Goal: Transaction & Acquisition: Purchase product/service

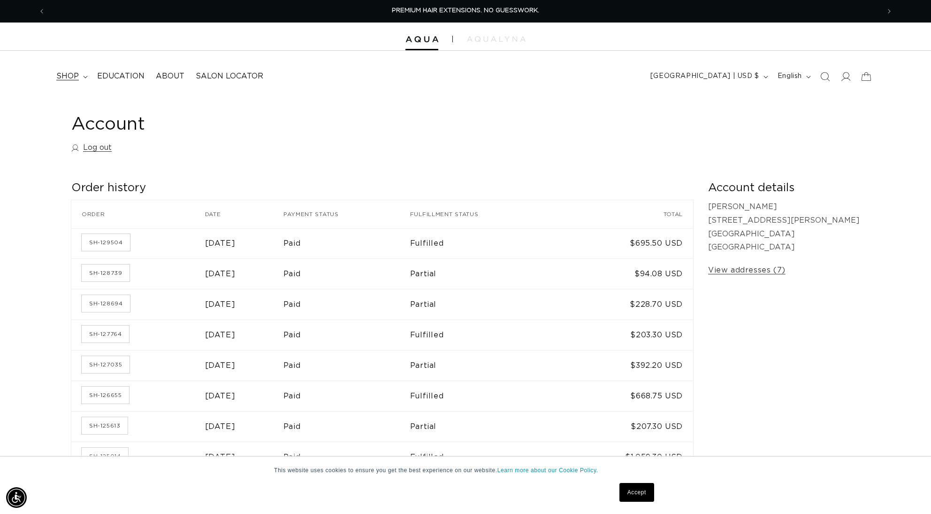
click at [71, 76] on span "shop" at bounding box center [67, 76] width 23 height 10
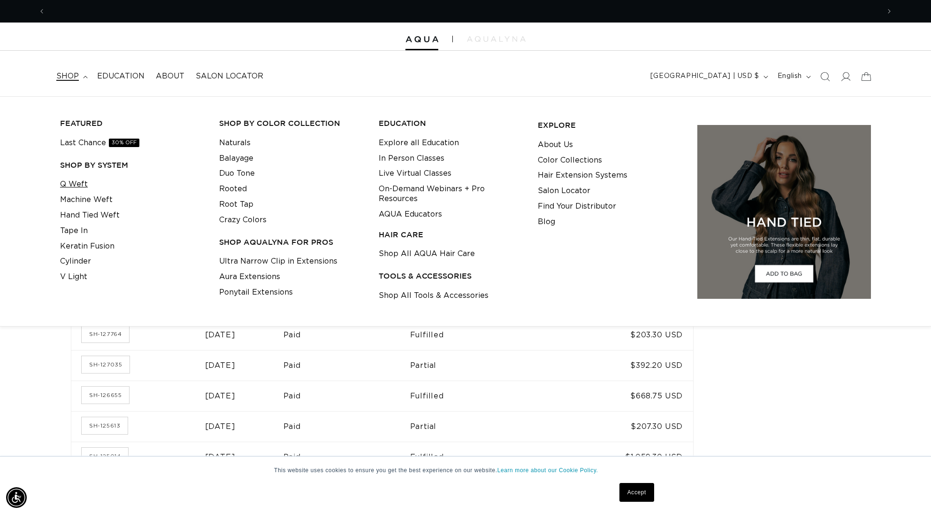
scroll to position [0, 835]
click at [81, 182] on link "Q Weft" at bounding box center [74, 184] width 28 height 15
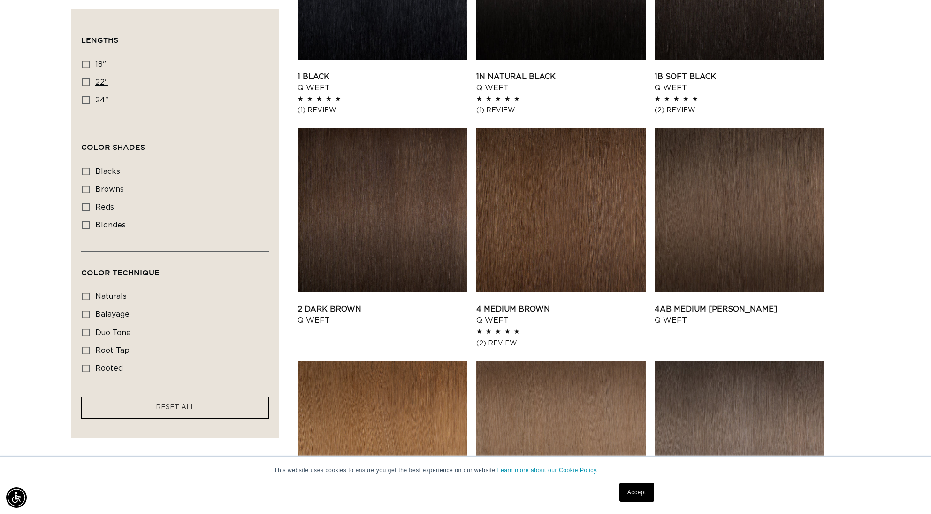
click at [86, 82] on icon at bounding box center [86, 82] width 8 height 8
click at [86, 82] on input "22" 22" (5 products)" at bounding box center [86, 82] width 8 height 8
checkbox input "true"
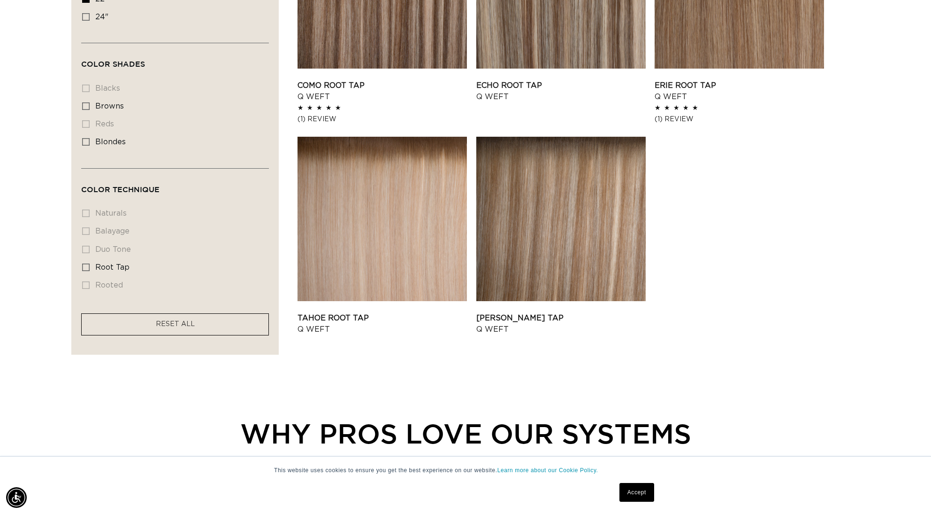
scroll to position [243, 0]
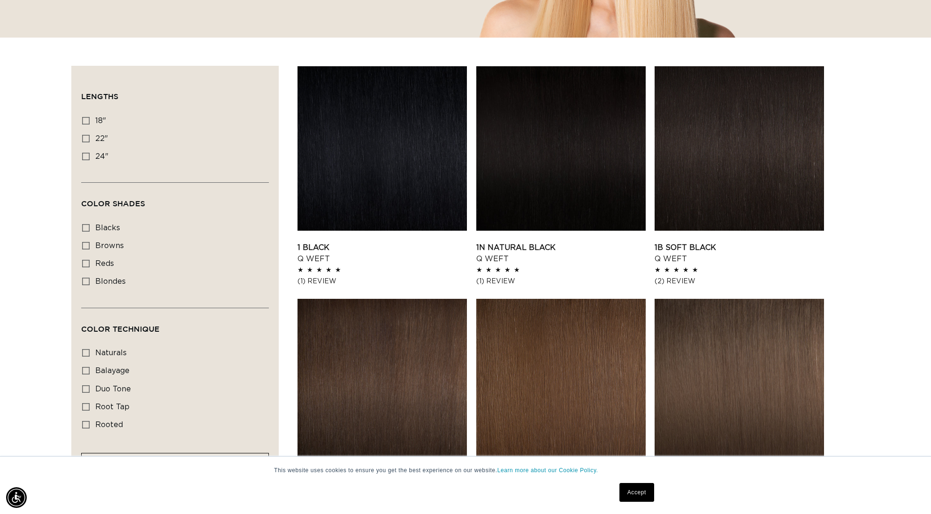
scroll to position [0, 1670]
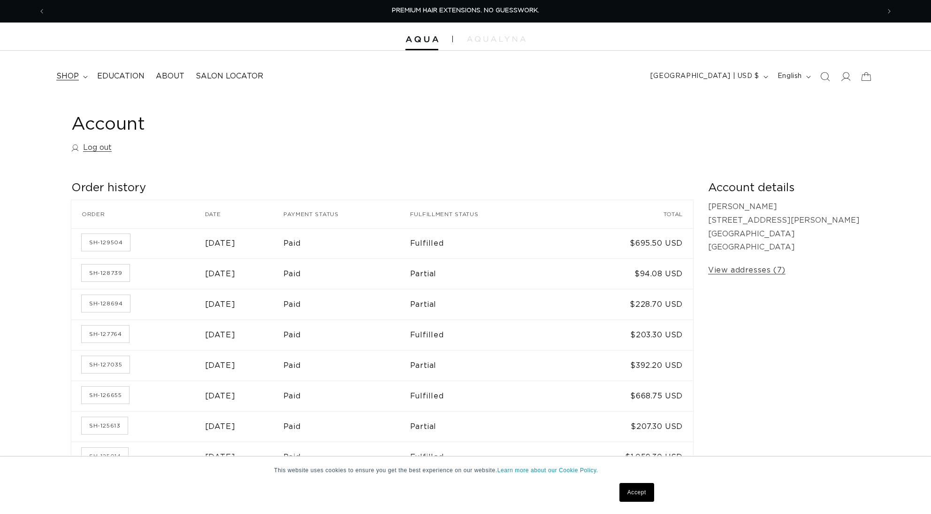
click at [68, 76] on span "shop" at bounding box center [67, 76] width 23 height 10
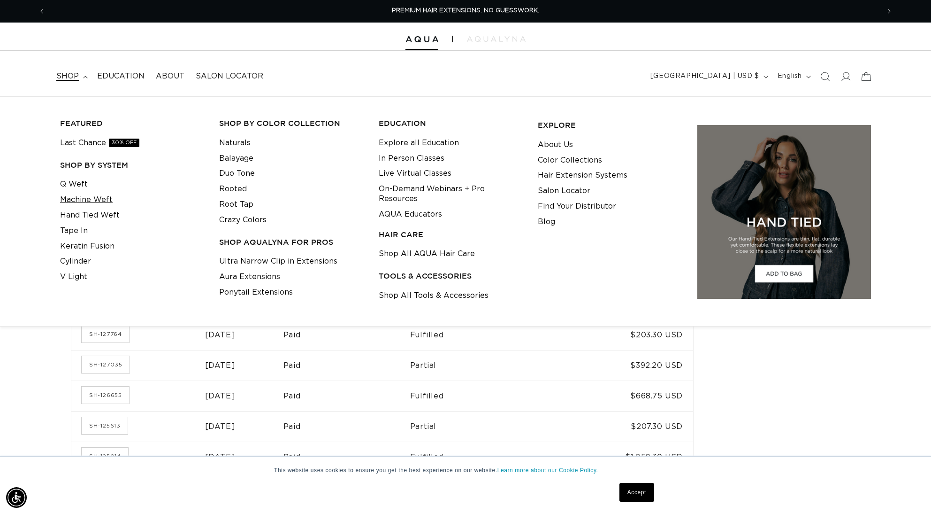
click at [77, 192] on link "Machine Weft" at bounding box center [86, 199] width 53 height 15
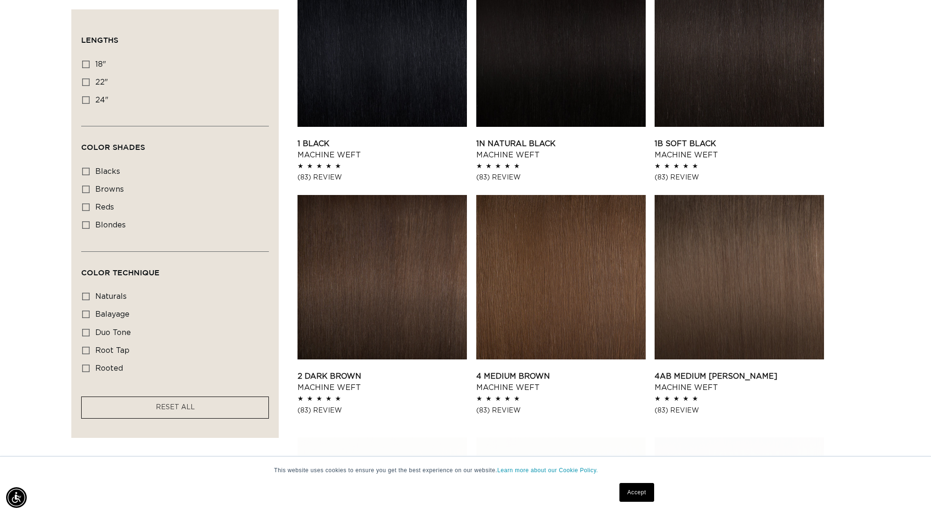
scroll to position [0, 835]
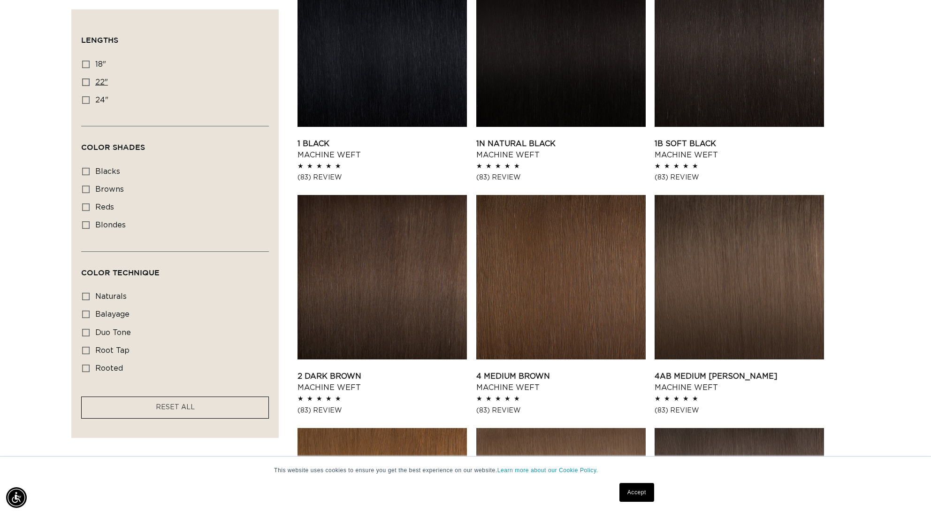
click at [85, 80] on icon at bounding box center [86, 82] width 8 height 8
click at [85, 80] on input "22" 22" (33 products)" at bounding box center [86, 82] width 8 height 8
checkbox input "true"
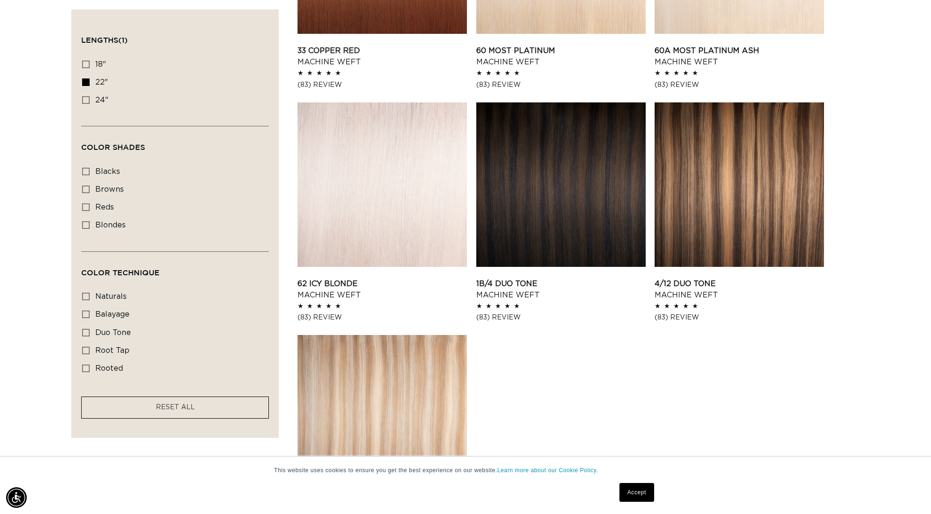
scroll to position [1491, 0]
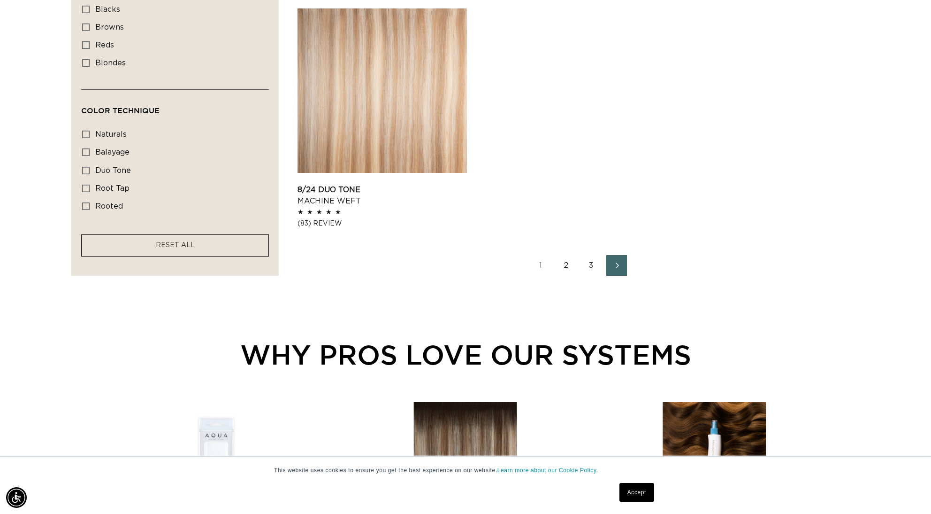
click at [562, 262] on link "2" at bounding box center [566, 265] width 21 height 21
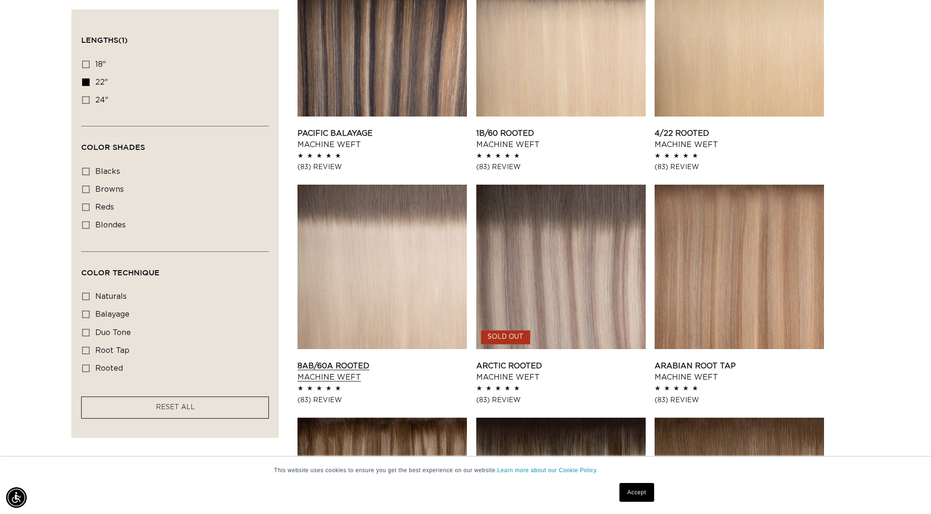
scroll to position [0, 1670]
click at [369, 360] on link "8AB/60A Rooted Machine Weft" at bounding box center [382, 371] width 169 height 23
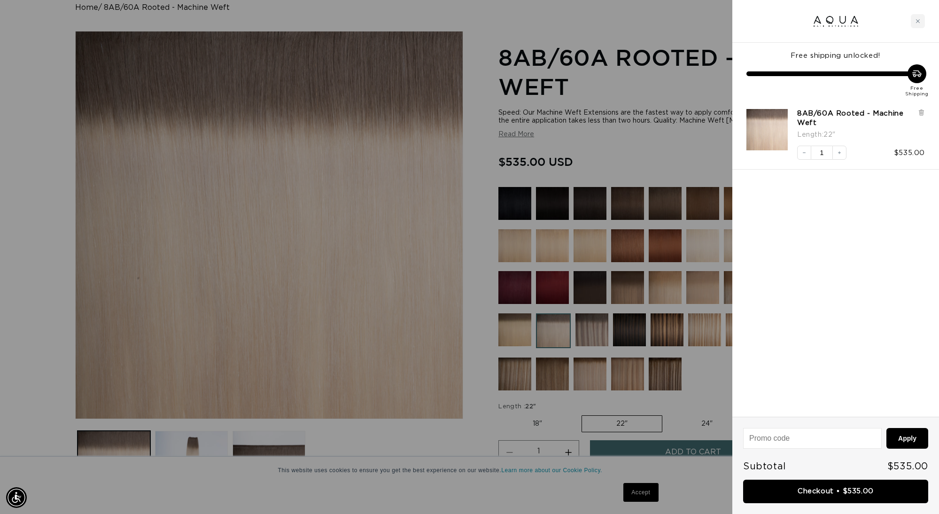
click at [323, 278] on div at bounding box center [469, 257] width 939 height 514
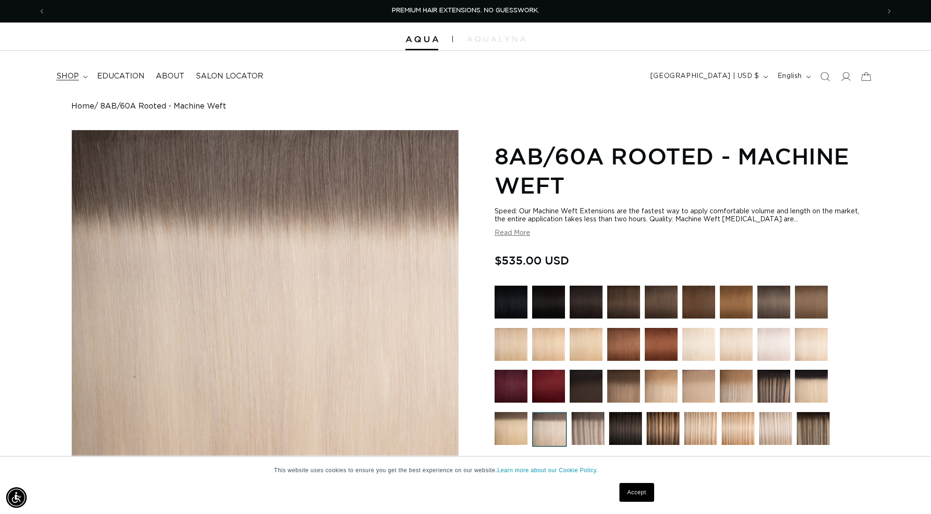
click at [66, 72] on span "shop" at bounding box center [67, 76] width 23 height 10
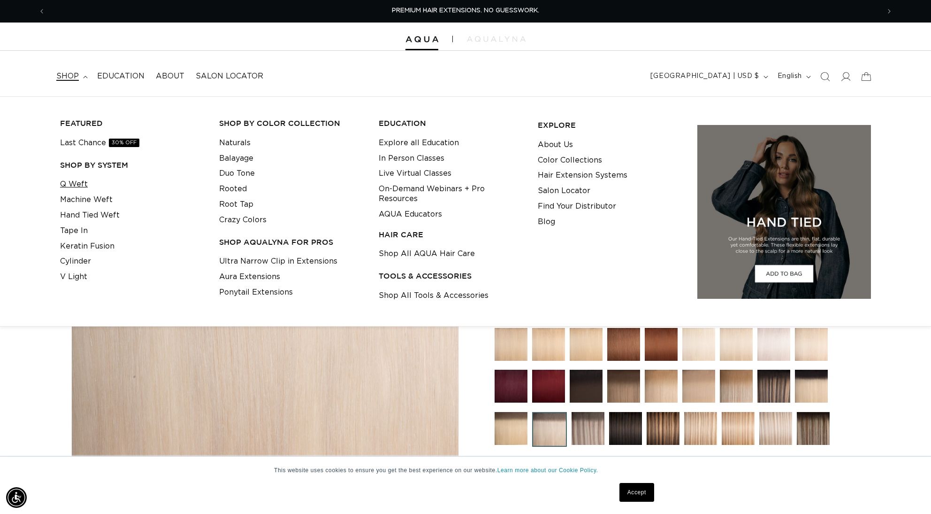
click at [81, 183] on link "Q Weft" at bounding box center [74, 184] width 28 height 15
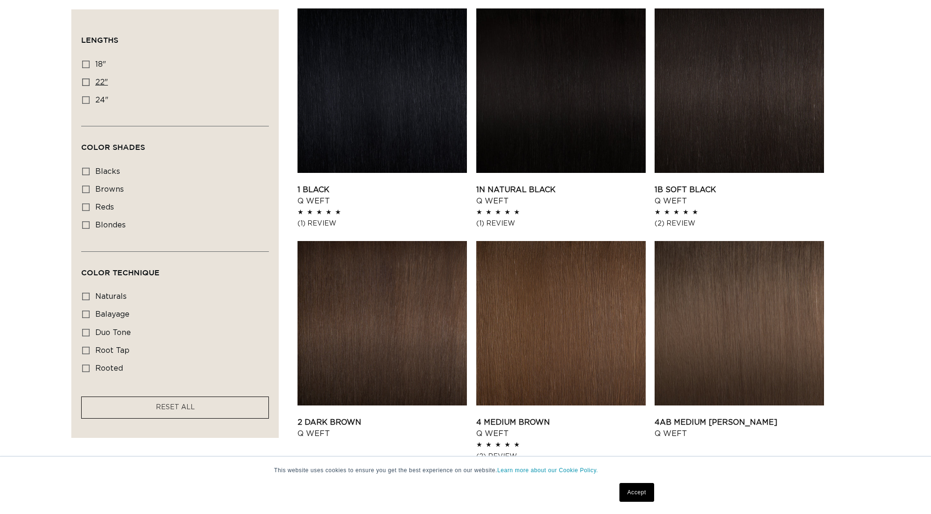
scroll to position [328, 0]
click at [85, 83] on icon at bounding box center [86, 82] width 8 height 8
click at [85, 83] on input "22" 22" (5 products)" at bounding box center [86, 82] width 8 height 8
checkbox input "true"
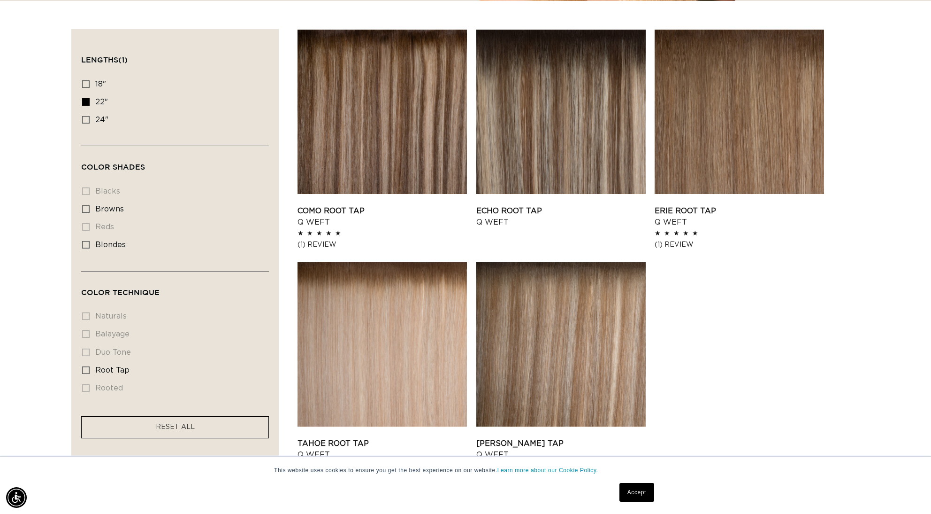
click at [136, 424] on facet-remove "RESET ALL" at bounding box center [175, 427] width 188 height 22
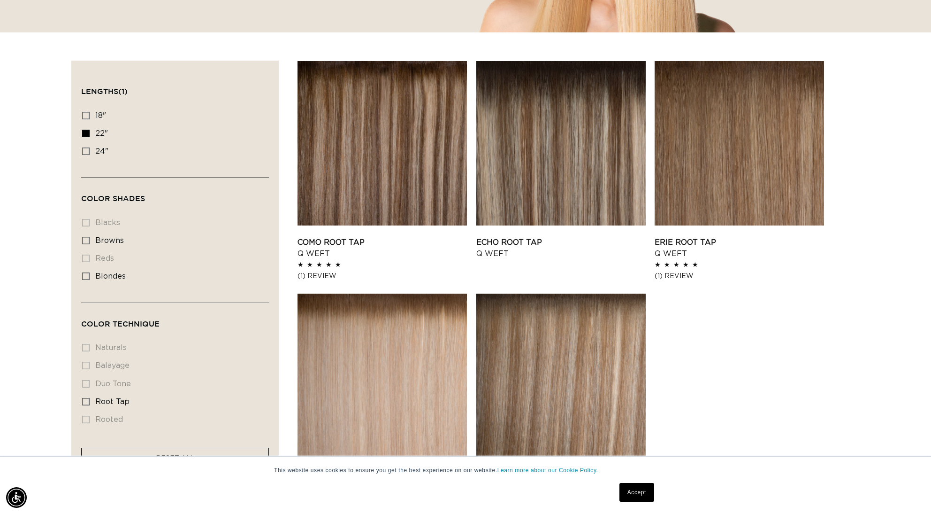
scroll to position [277, 0]
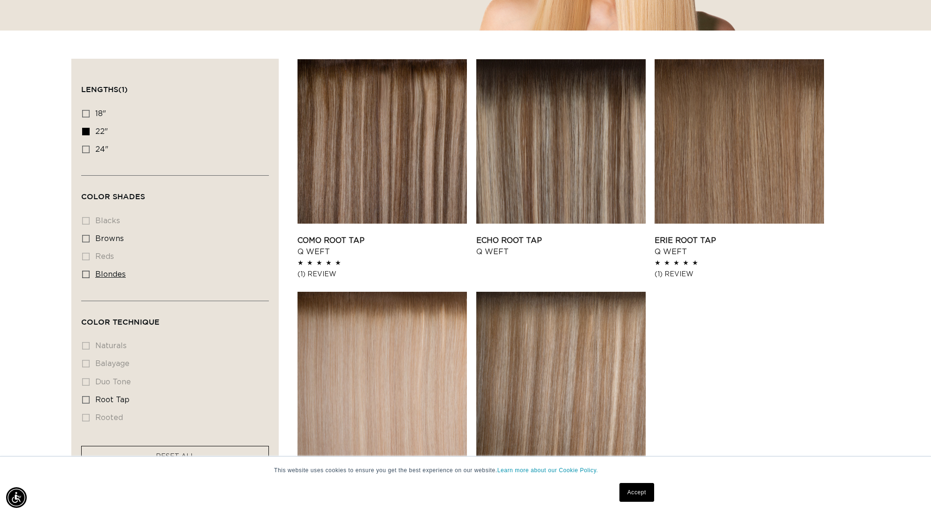
click at [85, 277] on icon at bounding box center [86, 274] width 8 height 8
click at [85, 277] on input "blondes blondes (5 products)" at bounding box center [86, 274] width 8 height 8
checkbox input "true"
click at [88, 242] on icon at bounding box center [86, 239] width 8 height 8
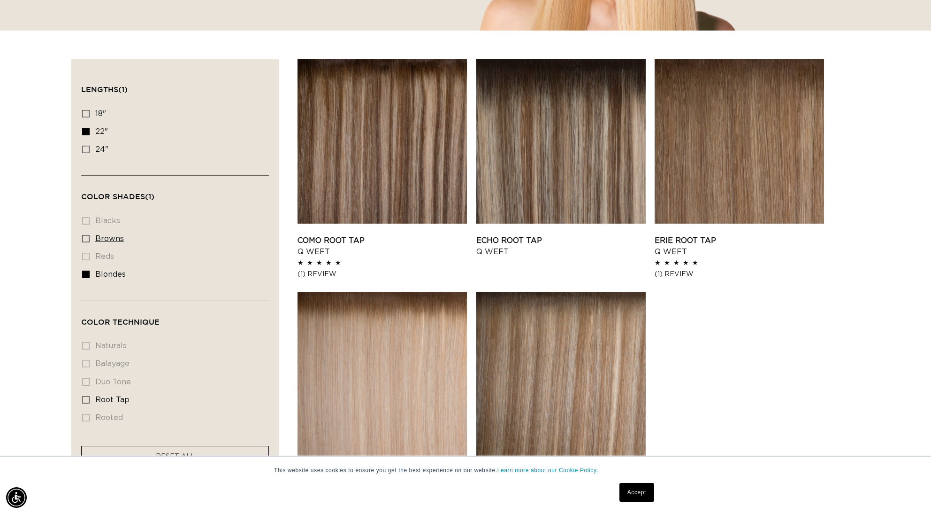
click at [88, 242] on input "browns browns (5 products)" at bounding box center [86, 239] width 8 height 8
checkbox input "true"
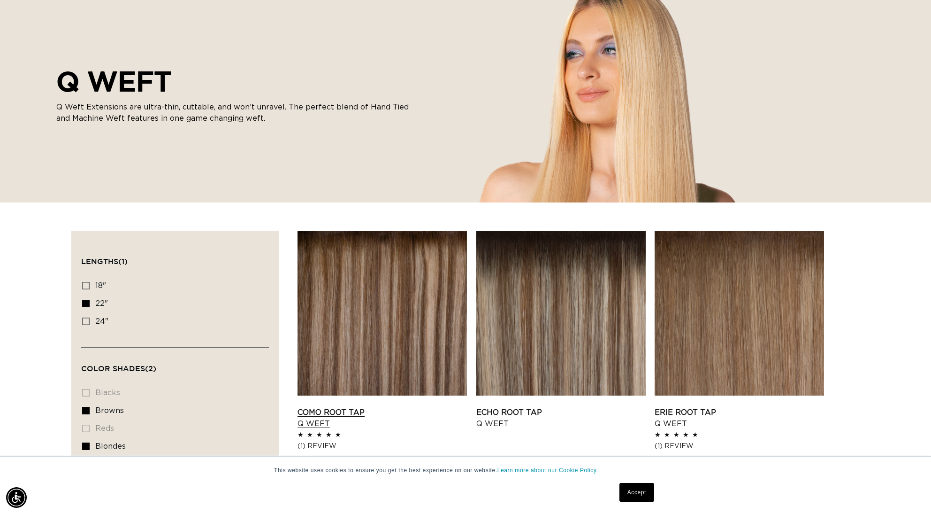
scroll to position [0, 1670]
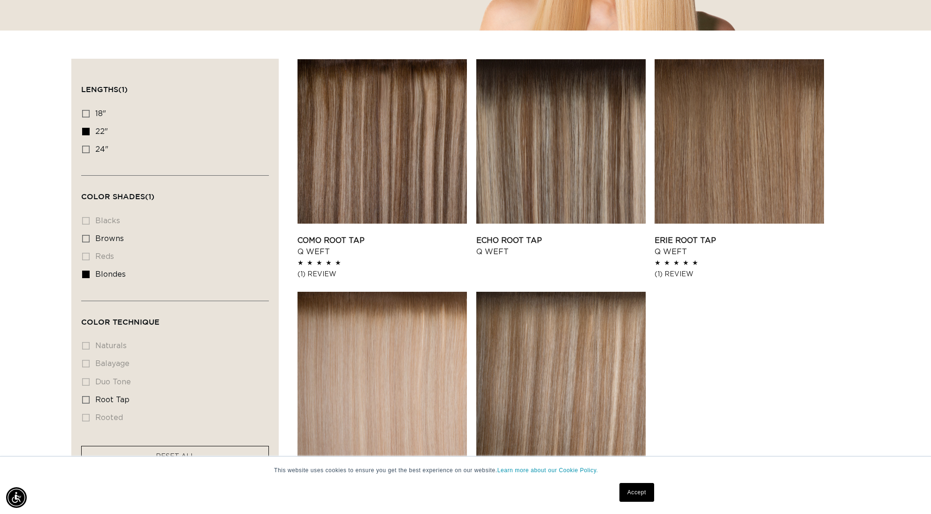
scroll to position [74, 0]
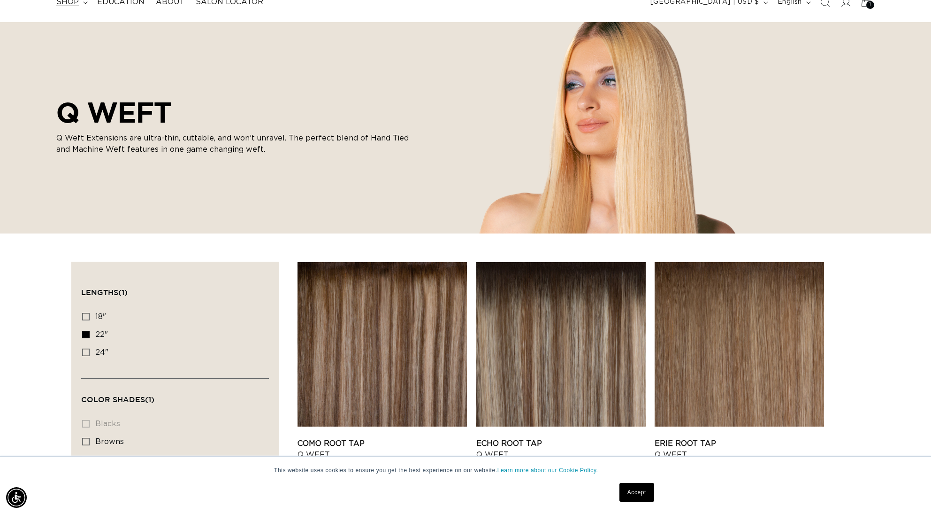
click at [68, 3] on span "shop" at bounding box center [67, 2] width 23 height 10
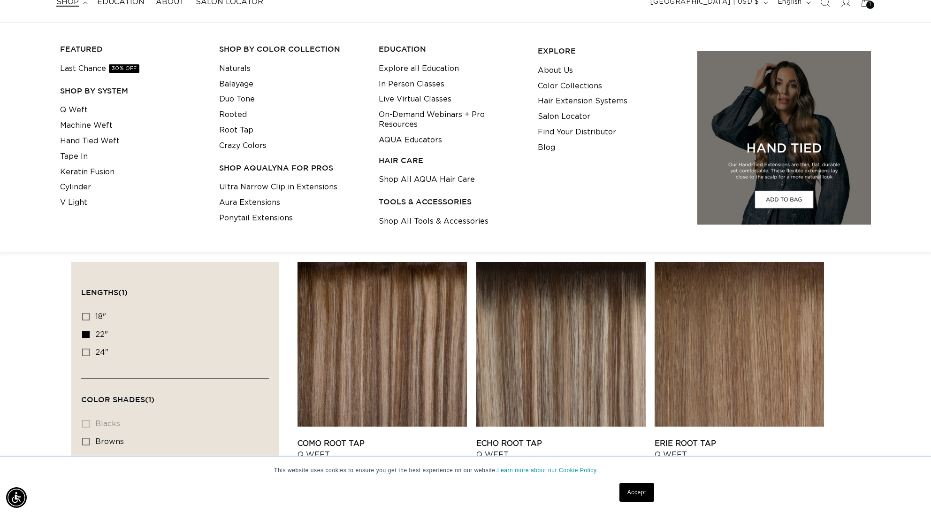
click at [75, 108] on link "Q Weft" at bounding box center [74, 109] width 28 height 15
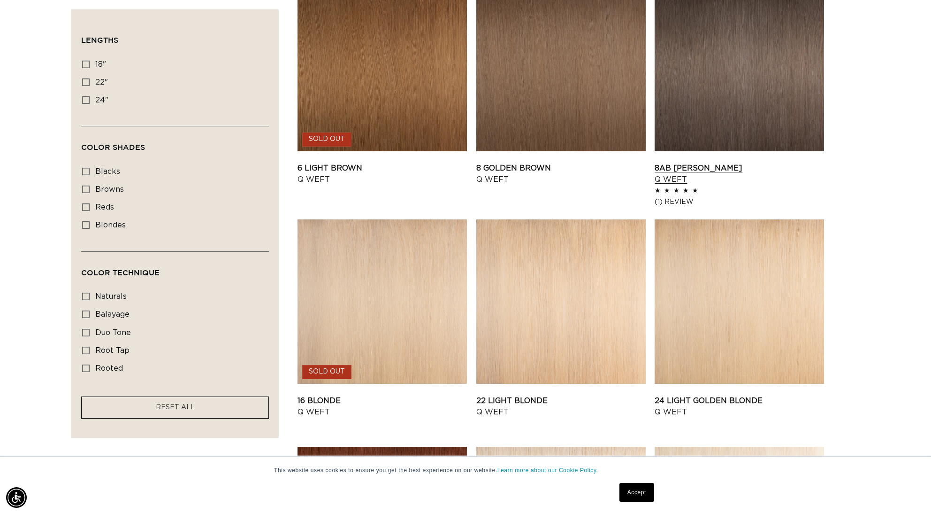
scroll to position [0, 1670]
click at [769, 162] on link "8AB Ash Brown Q Weft" at bounding box center [739, 173] width 169 height 23
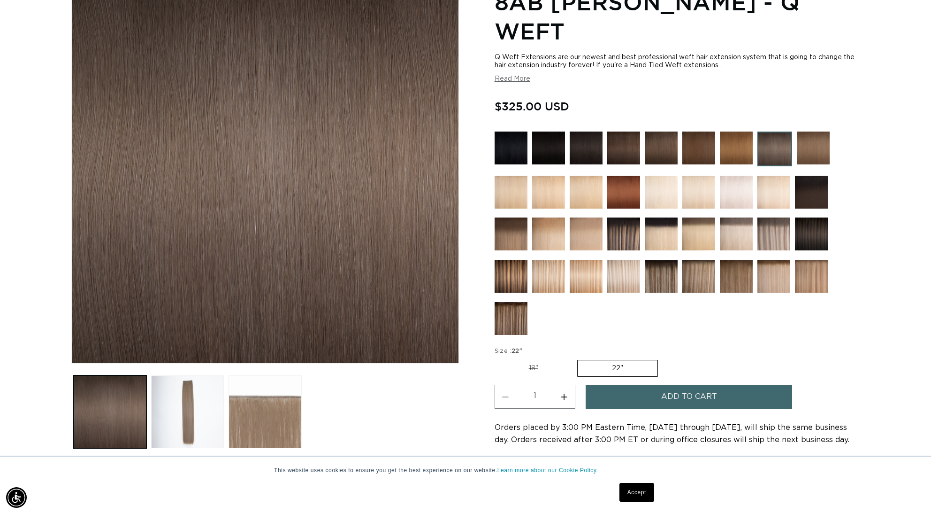
click at [665, 385] on span "Add to cart" at bounding box center [690, 397] width 56 height 24
